Goal: Connect with others

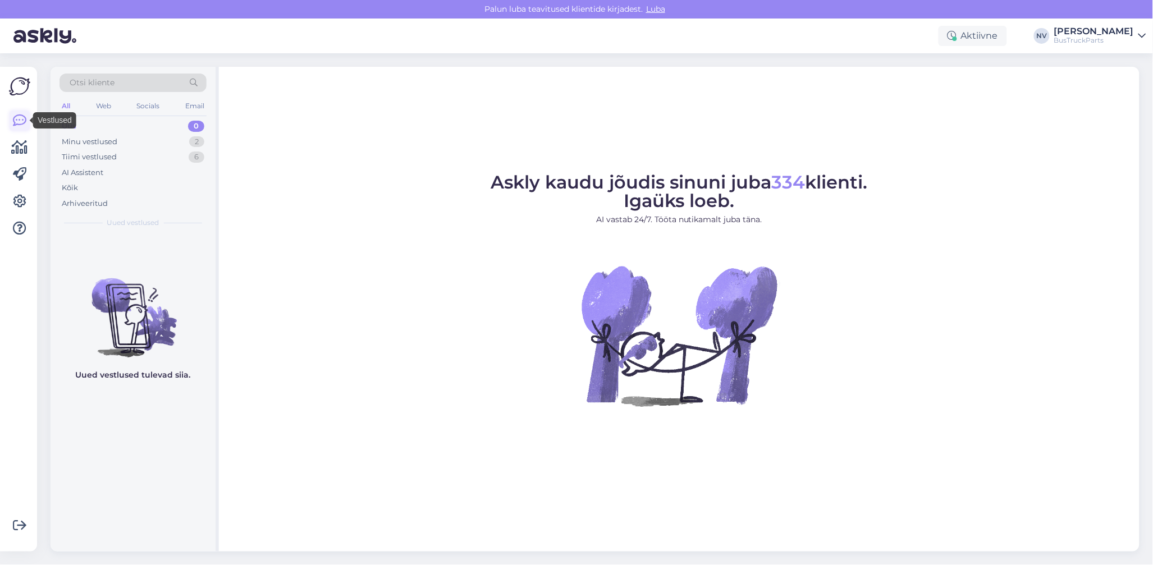
click at [17, 120] on icon at bounding box center [19, 120] width 13 height 13
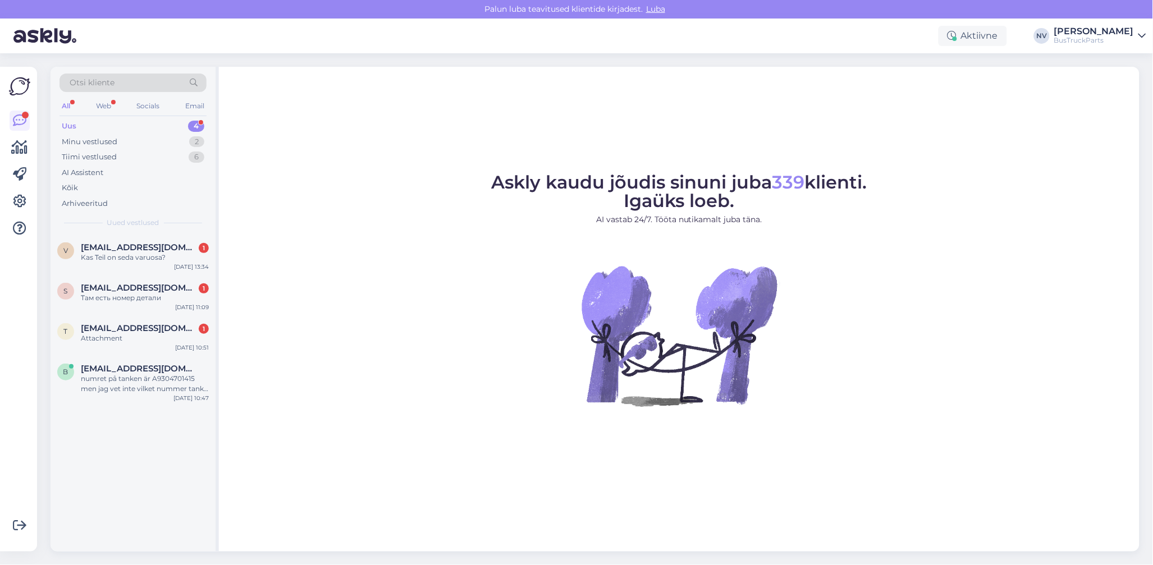
click at [78, 127] on div "Uus 4" at bounding box center [133, 126] width 147 height 16
click at [148, 372] on span "[EMAIL_ADDRESS][DOMAIN_NAME]" at bounding box center [139, 369] width 117 height 10
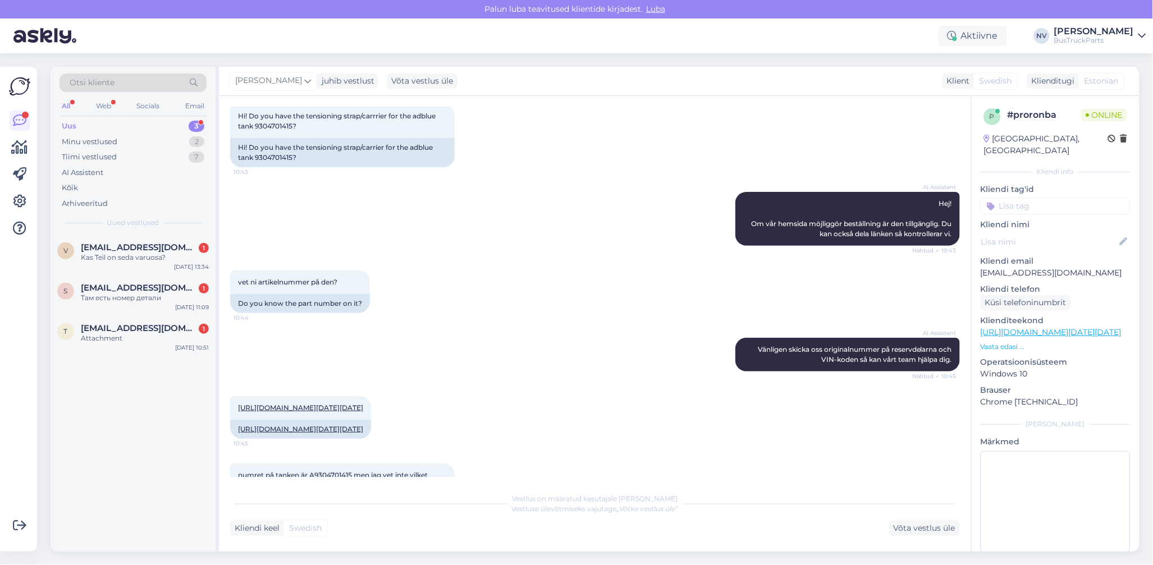
scroll to position [399, 0]
